Goal: Transaction & Acquisition: Purchase product/service

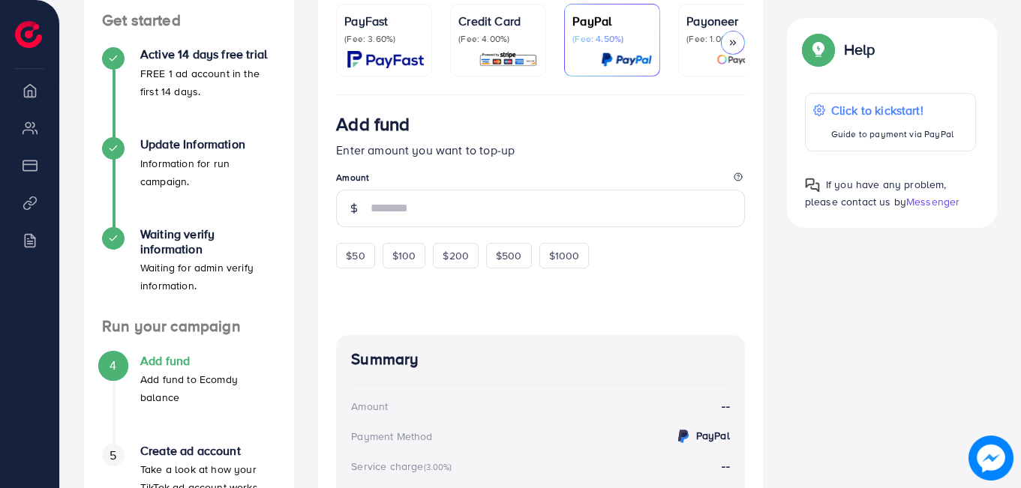
scroll to position [241, 0]
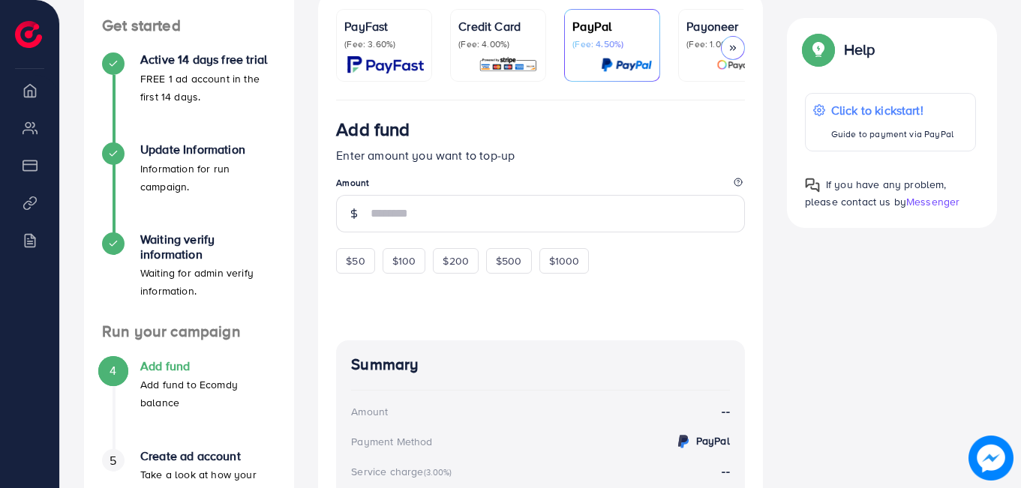
click at [634, 64] on img at bounding box center [626, 64] width 51 height 17
click at [406, 55] on div "PayFast (Fee: 3.60%)" at bounding box center [383, 45] width 79 height 56
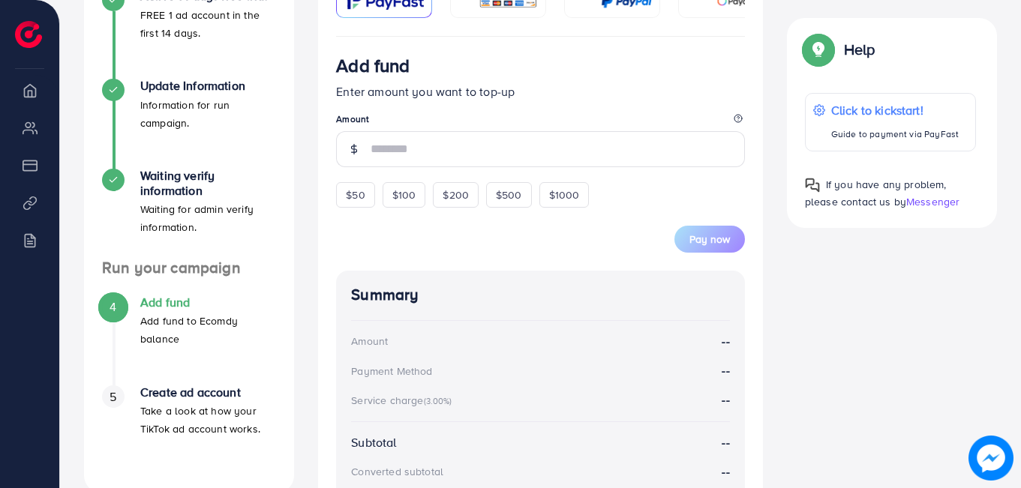
scroll to position [248, 0]
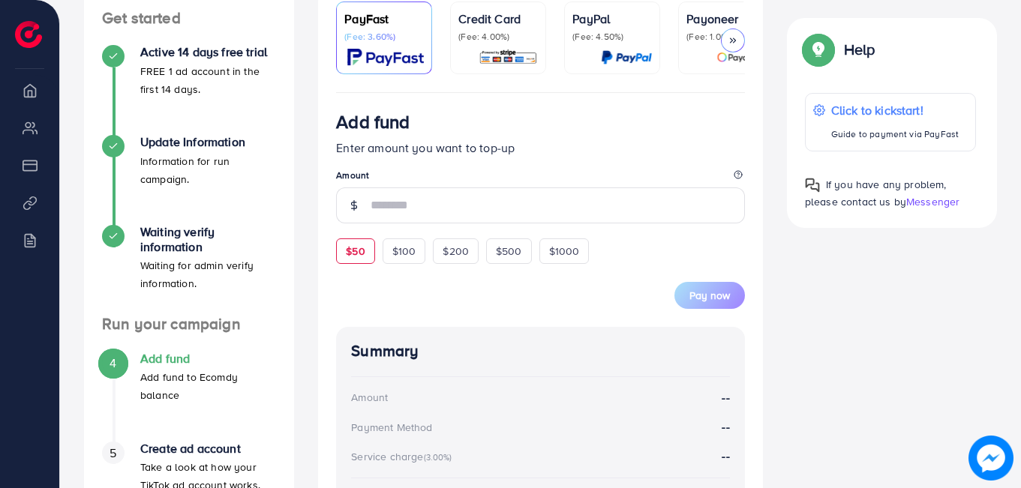
click at [364, 255] on span "$50" at bounding box center [355, 251] width 19 height 15
type input "**"
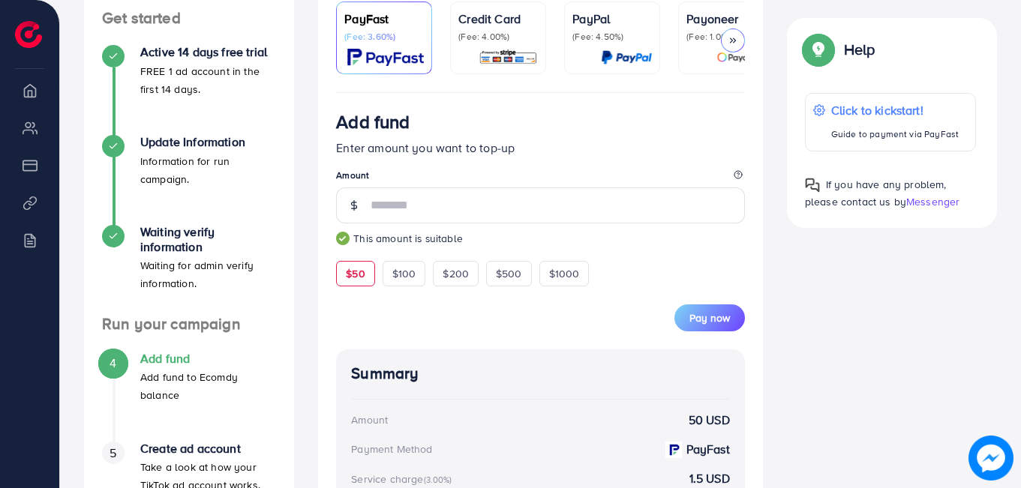
click at [364, 255] on form "Add fund Enter amount you want to top-up Amount ** This amount is suitable $50 …" at bounding box center [540, 221] width 409 height 220
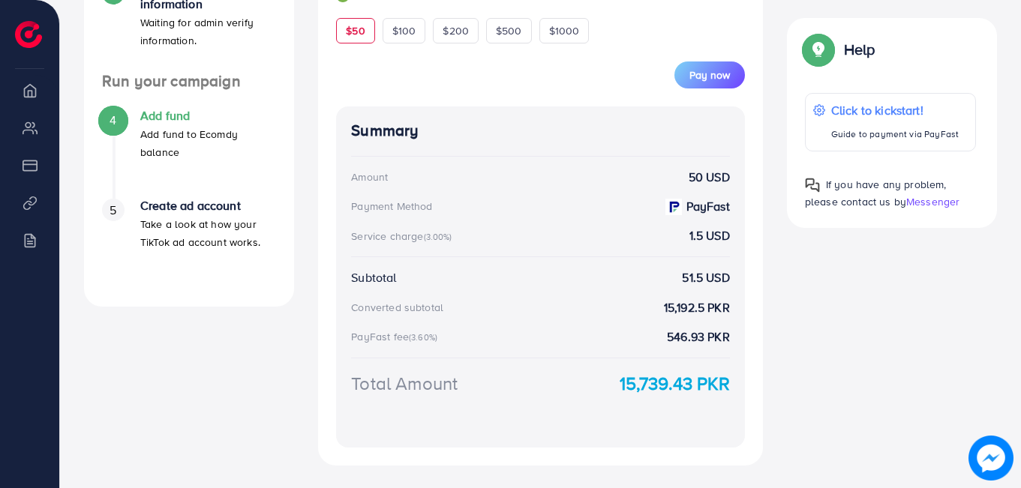
scroll to position [482, 0]
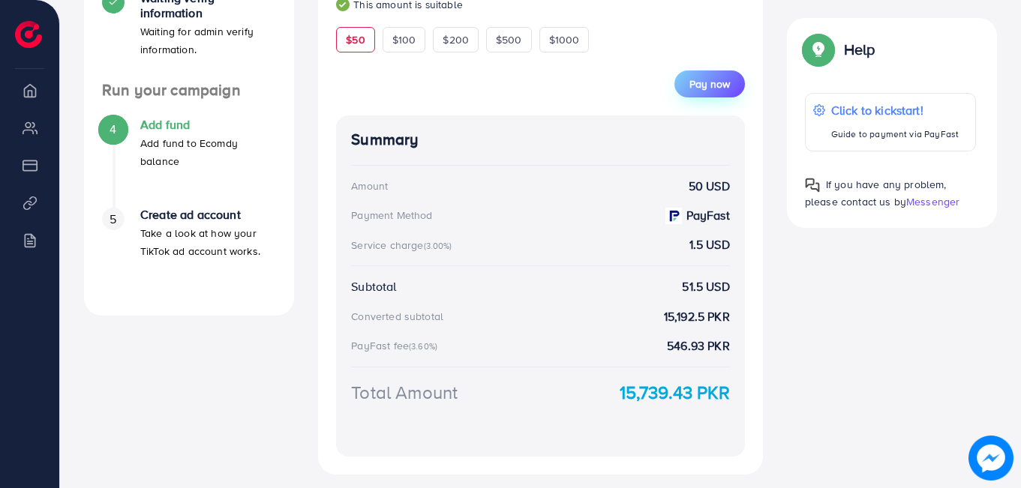
click at [698, 89] on span "Pay now" at bounding box center [709, 83] width 40 height 15
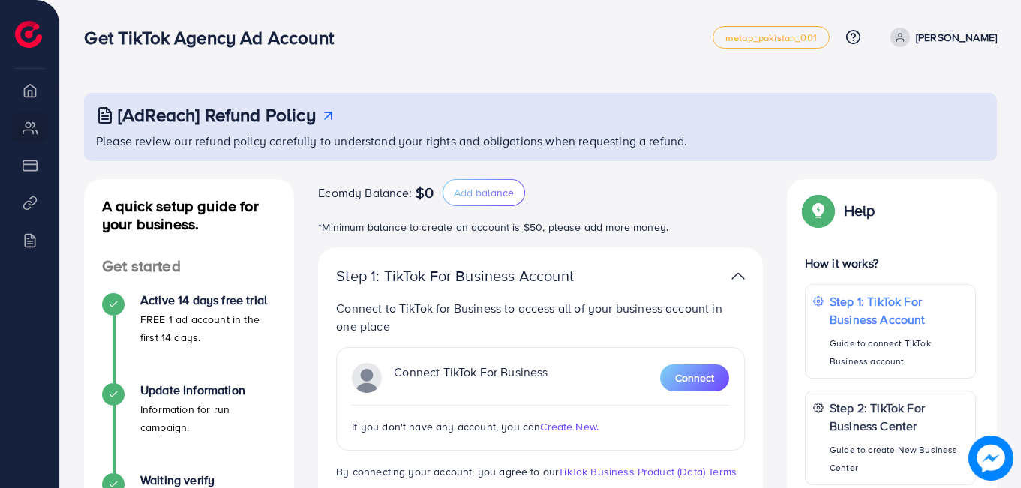
drag, startPoint x: 1020, startPoint y: 211, endPoint x: 1023, endPoint y: 243, distance: 32.4
click at [1021, 243] on html "Get TikTok Agency Ad Account metap_pakistan_001 Help Center Contact Support Pla…" at bounding box center [510, 244] width 1021 height 488
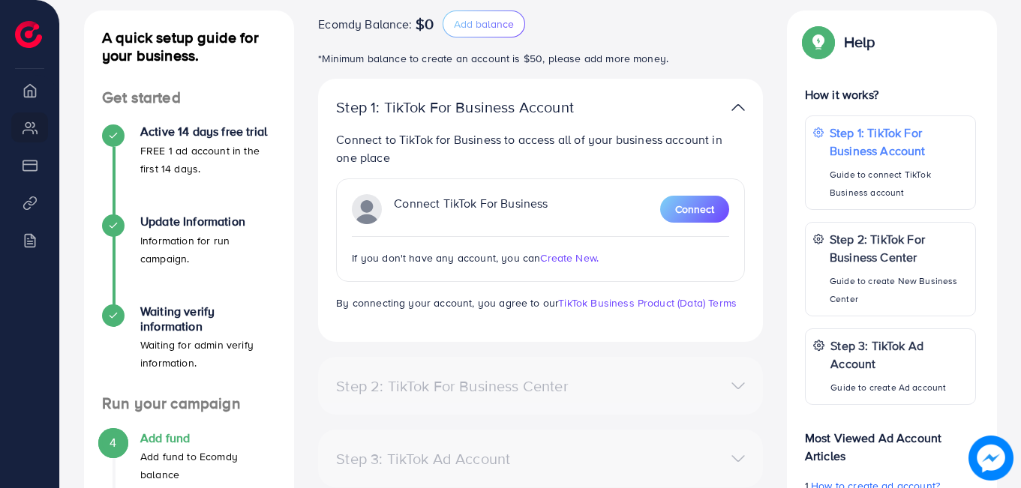
scroll to position [201, 0]
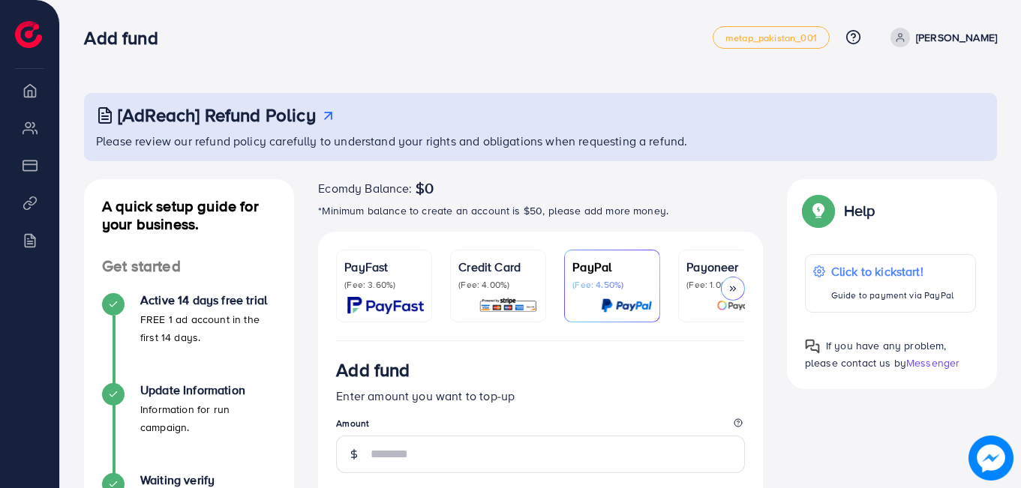
click at [895, 35] on icon at bounding box center [900, 37] width 10 height 10
click at [753, 157] on div "[AdReach] Refund Policy Please review our refund policy carefully to understand…" at bounding box center [540, 127] width 913 height 68
